Goal: Book appointment/travel/reservation

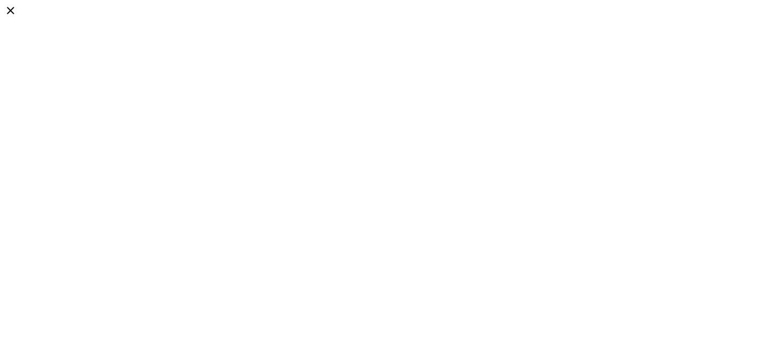
click at [695, 135] on div "Book a Visit" at bounding box center [379, 139] width 750 height 9
